Goal: Transaction & Acquisition: Purchase product/service

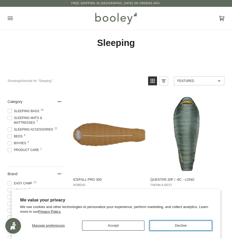
click at [175, 226] on button "Decline" at bounding box center [181, 226] width 62 height 10
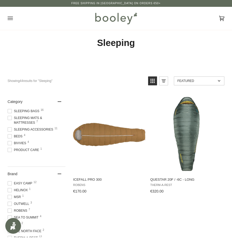
click at [11, 19] on icon "Open menu" at bounding box center [10, 18] width 5 height 8
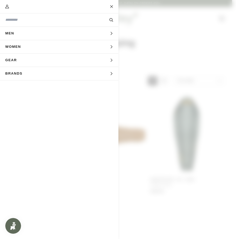
click at [14, 35] on span "Men" at bounding box center [11, 33] width 23 height 13
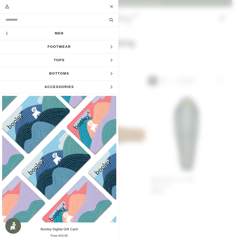
click at [51, 60] on span "Tops" at bounding box center [59, 60] width 118 height 13
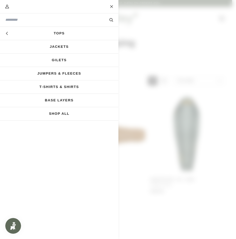
click at [51, 48] on link "Jackets" at bounding box center [59, 46] width 118 height 13
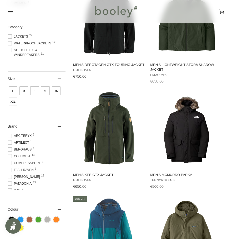
click at [11, 136] on span at bounding box center [10, 136] width 4 height 4
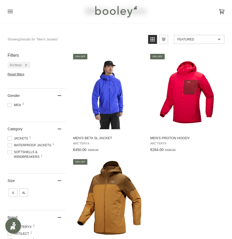
scroll to position [26, 0]
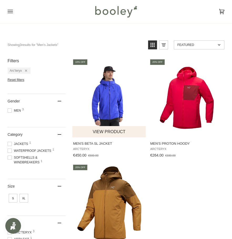
click at [110, 96] on img "Men's Beta SL Jacket" at bounding box center [109, 98] width 74 height 74
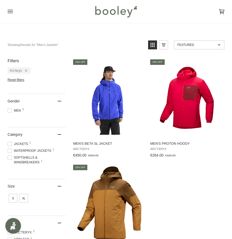
click at [25, 70] on div "Remove filter: Arc'teryx" at bounding box center [24, 71] width 5 height 4
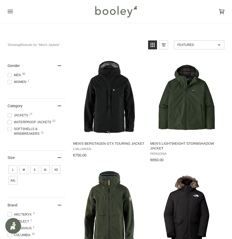
click at [10, 122] on span at bounding box center [10, 122] width 4 height 4
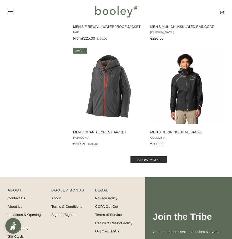
scroll to position [1026, 0]
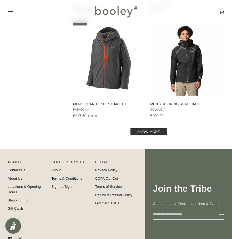
click at [148, 134] on link "Show more" at bounding box center [148, 131] width 37 height 7
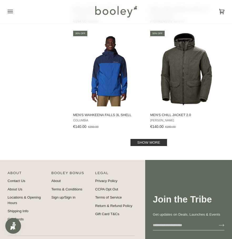
scroll to position [2104, 0]
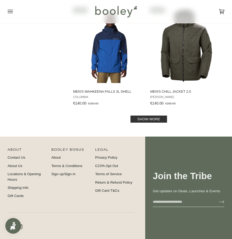
click at [147, 122] on link "Show more" at bounding box center [148, 119] width 37 height 7
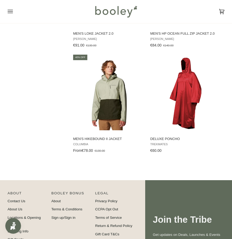
scroll to position [2765, 0]
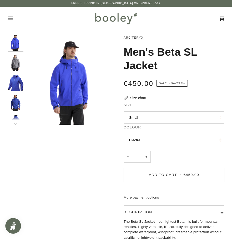
click at [12, 56] on img "Men's Beta SL Jacket" at bounding box center [16, 63] width 16 height 16
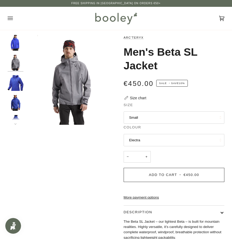
click at [21, 81] on img "Arc'teryx Men's Beta SL Jacket Vitality - Booley Galway" at bounding box center [16, 83] width 16 height 16
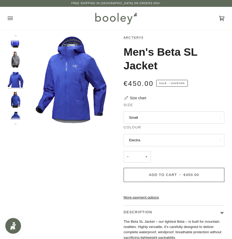
click at [16, 98] on img "Arc'teryx Men's Beta SL Jacket Vitality - Booley Galway" at bounding box center [16, 100] width 16 height 16
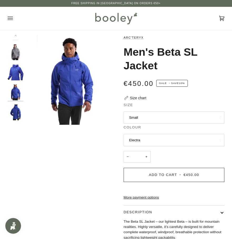
click at [13, 112] on img "Arc'teryx Men's Beta SL Jacket Vitality - Booley Galway" at bounding box center [16, 113] width 16 height 16
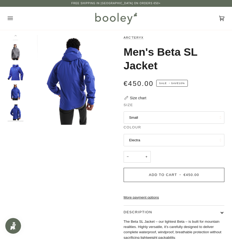
click at [159, 135] on button "Electra" at bounding box center [174, 140] width 101 height 13
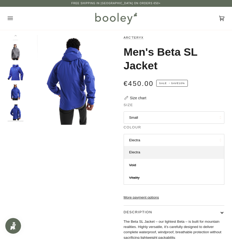
click at [157, 139] on button "Electra" at bounding box center [174, 140] width 101 height 13
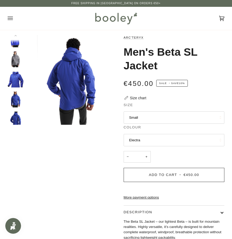
scroll to position [0, 0]
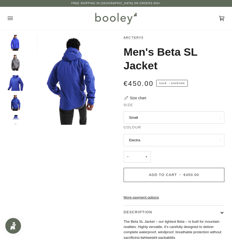
click at [13, 47] on img "Men's Beta SL Jacket" at bounding box center [16, 43] width 16 height 16
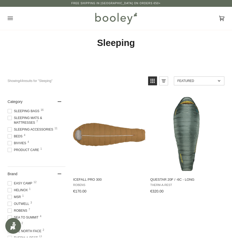
click at [8, 18] on icon "Open menu" at bounding box center [10, 18] width 5 height 8
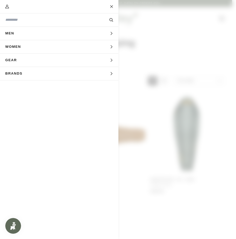
click at [35, 34] on button "Men Expand menu" at bounding box center [59, 33] width 118 height 13
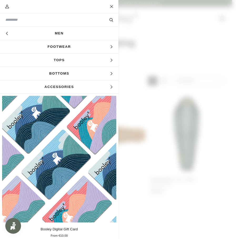
click at [71, 59] on span "Tops" at bounding box center [59, 60] width 118 height 13
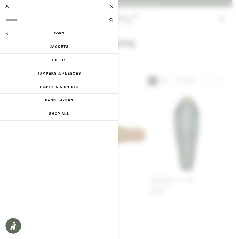
click at [56, 46] on link "Jackets" at bounding box center [59, 46] width 118 height 13
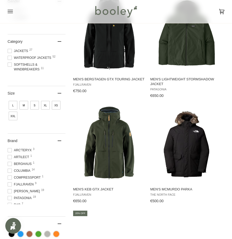
scroll to position [79, 0]
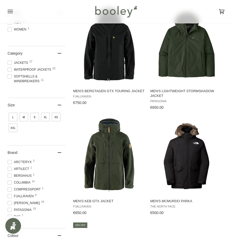
click at [9, 70] on span at bounding box center [10, 70] width 4 height 4
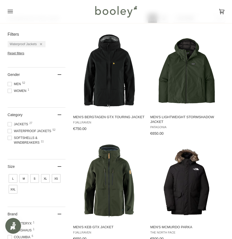
scroll to position [53, 0]
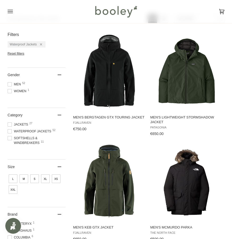
click at [9, 85] on span at bounding box center [10, 84] width 4 height 4
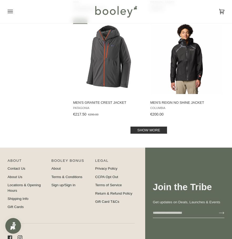
scroll to position [1052, 0]
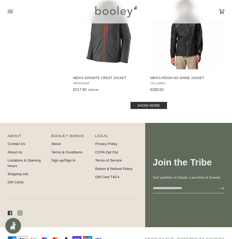
click at [156, 108] on link "Show more" at bounding box center [148, 105] width 37 height 7
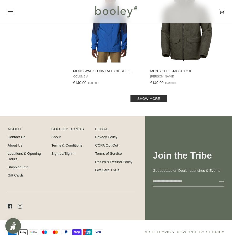
scroll to position [2130, 0]
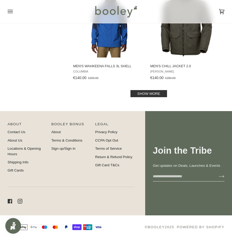
click at [148, 96] on link "Show more" at bounding box center [148, 93] width 37 height 7
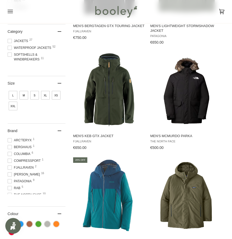
scroll to position [158, 0]
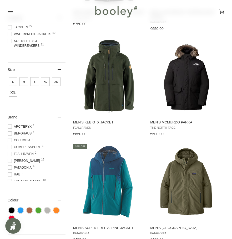
click at [12, 175] on span "Rab 5" at bounding box center [15, 174] width 14 height 5
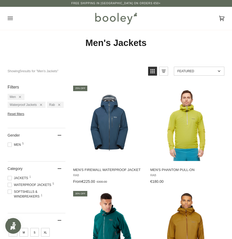
click at [9, 19] on icon "Open menu" at bounding box center [10, 18] width 5 height 8
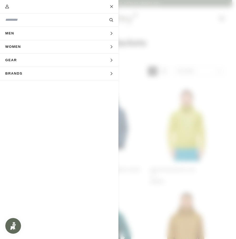
click at [19, 57] on span "Gear" at bounding box center [13, 60] width 26 height 13
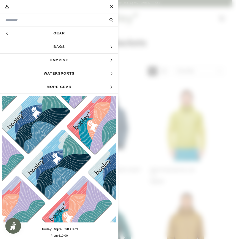
click at [46, 45] on span "Bags" at bounding box center [59, 46] width 118 height 13
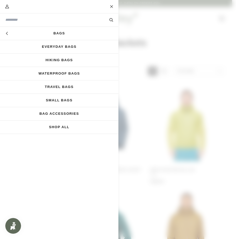
click at [62, 31] on link "Bags" at bounding box center [59, 33] width 118 height 13
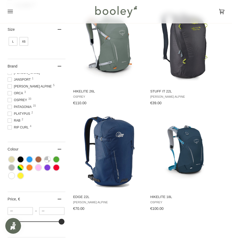
scroll to position [53, 0]
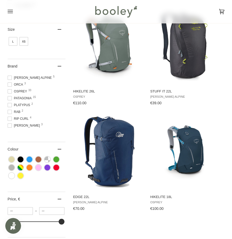
click at [10, 98] on span at bounding box center [10, 98] width 4 height 4
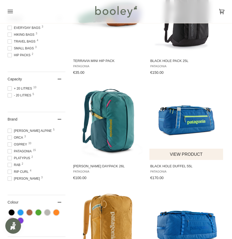
scroll to position [184, 0]
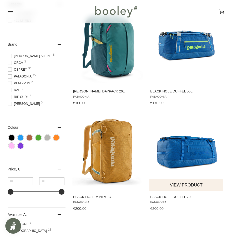
click at [182, 149] on img "Black Hole Duffel 70L" at bounding box center [186, 151] width 74 height 74
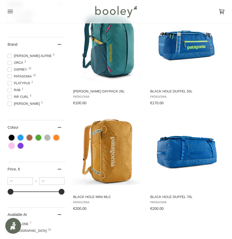
click at [15, 76] on span "Patagonia 15" at bounding box center [21, 76] width 26 height 5
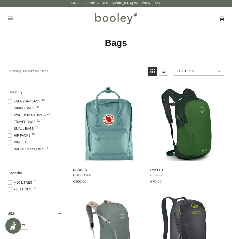
click at [11, 19] on icon "Open menu" at bounding box center [10, 18] width 5 height 8
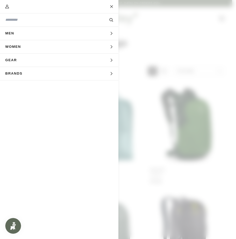
click at [24, 60] on span "Gear" at bounding box center [13, 60] width 26 height 13
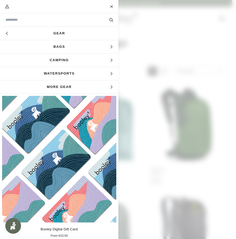
click at [70, 48] on span "Bags" at bounding box center [59, 46] width 118 height 13
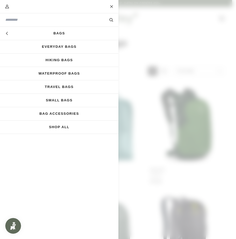
click at [53, 89] on link "Travel Bags" at bounding box center [59, 86] width 118 height 13
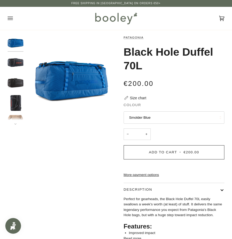
click at [158, 117] on button "Smolder Blue" at bounding box center [174, 118] width 101 height 13
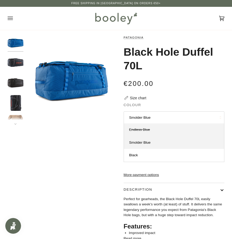
click at [146, 133] on link "Endless Blue" at bounding box center [174, 130] width 100 height 13
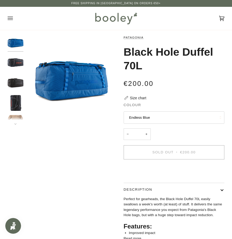
click at [153, 116] on button "Endless Blue" at bounding box center [174, 118] width 101 height 13
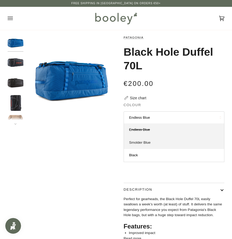
click at [147, 141] on span "Smolder Blue" at bounding box center [140, 143] width 22 height 4
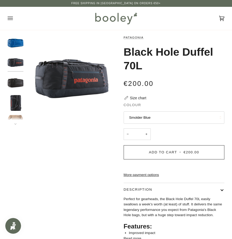
click at [152, 114] on button "Smolder Blue" at bounding box center [174, 118] width 101 height 13
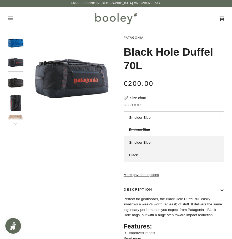
click at [143, 156] on link "Black" at bounding box center [174, 155] width 100 height 13
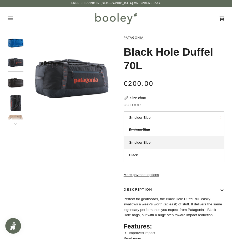
scroll to position [3, 0]
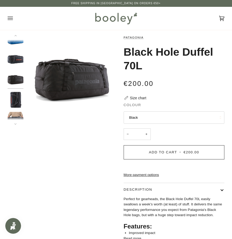
click at [13, 113] on img "Patagonia Black Hole Duffel 70L Smolder Blue - Booley Galway" at bounding box center [16, 120] width 16 height 16
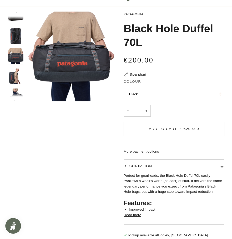
scroll to position [0, 0]
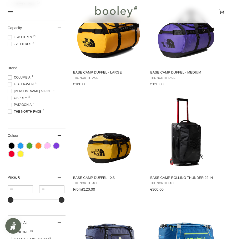
scroll to position [105, 0]
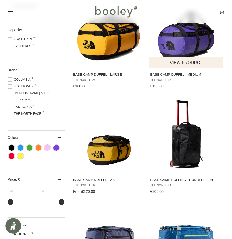
click at [173, 63] on button "View product" at bounding box center [186, 62] width 74 height 11
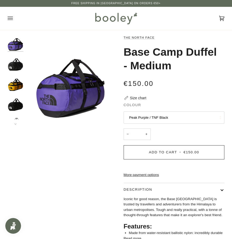
click at [144, 114] on button "Peak Purple / TNF Black" at bounding box center [174, 118] width 101 height 13
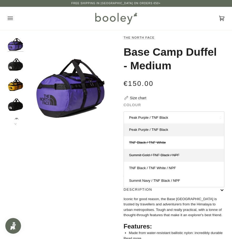
click at [147, 154] on span "Summit Gold / TNF Black / NPF" at bounding box center [154, 155] width 51 height 4
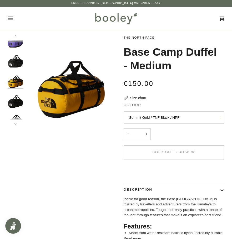
click at [146, 116] on button "Summit Gold / TNF Black / NPF" at bounding box center [174, 118] width 101 height 13
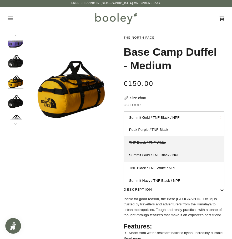
click at [142, 142] on span "TNF Black / TNF White" at bounding box center [147, 143] width 37 height 4
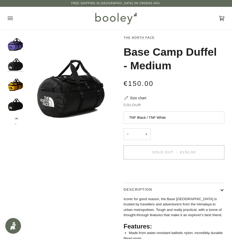
click at [149, 116] on button "TNF Black / TNF White" at bounding box center [174, 118] width 101 height 13
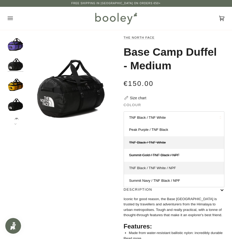
click at [145, 165] on link "TNF Black / TNF White / NPF" at bounding box center [174, 168] width 100 height 13
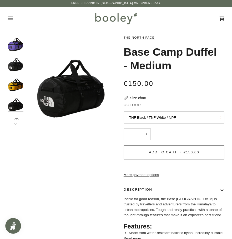
scroll to position [23, 0]
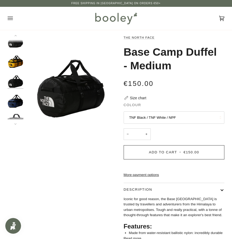
click at [152, 116] on button "TNF Black / TNF White / NPF" at bounding box center [174, 118] width 101 height 13
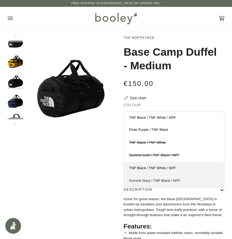
click at [152, 180] on span "Summit Navy / TNF Black / NPF" at bounding box center [154, 181] width 51 height 4
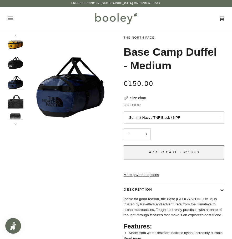
scroll to position [43, 0]
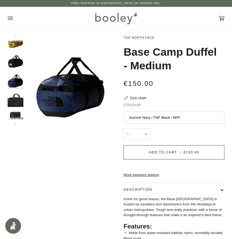
click at [156, 114] on button "Summit Navy / TNF Black / NPF" at bounding box center [174, 118] width 101 height 13
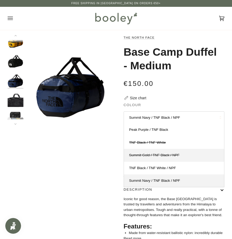
click at [146, 157] on span "Summit Gold / TNF Black / NPF" at bounding box center [154, 155] width 51 height 4
